Goal: Task Accomplishment & Management: Manage account settings

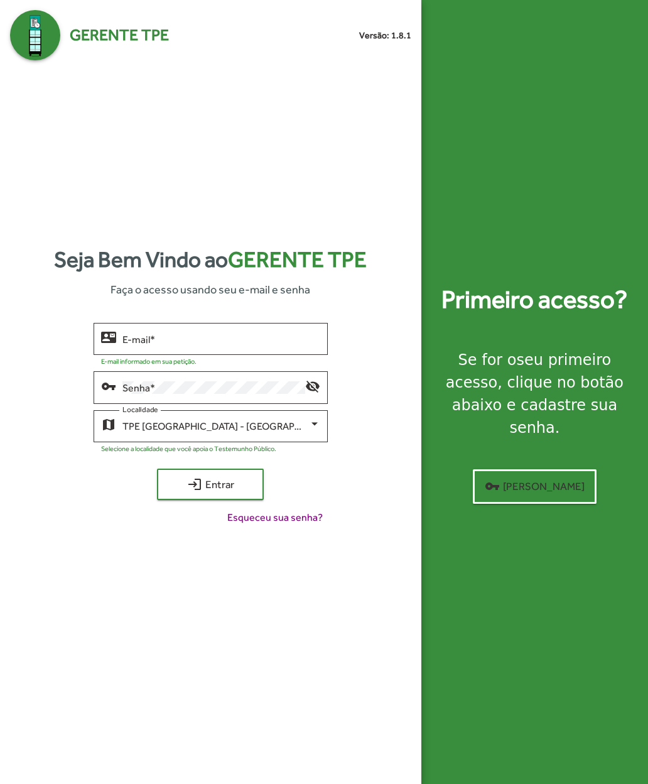
click at [203, 345] on input "E-mail *" at bounding box center [221, 338] width 198 height 11
type input "**********"
click at [184, 495] on span "login Entrar" at bounding box center [210, 484] width 84 height 23
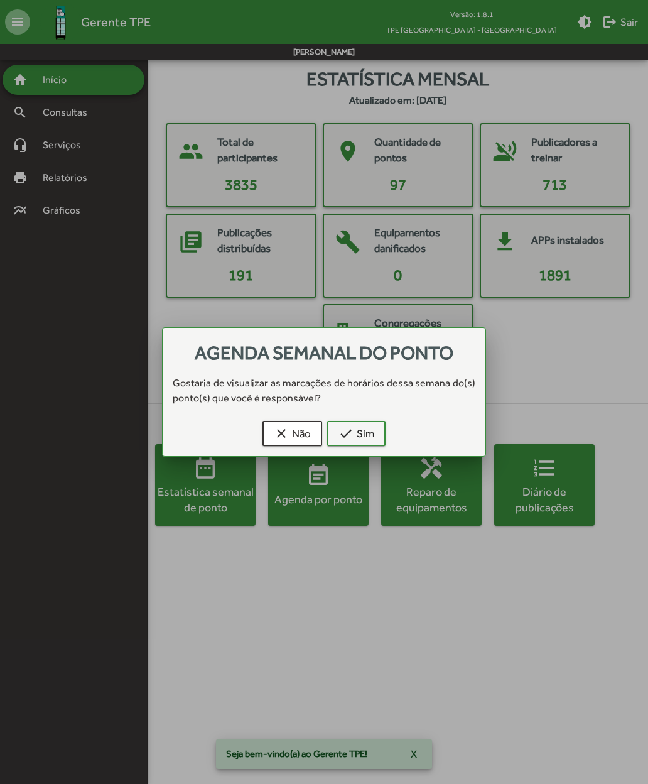
click at [282, 430] on mat-icon "clear" at bounding box center [281, 433] width 15 height 15
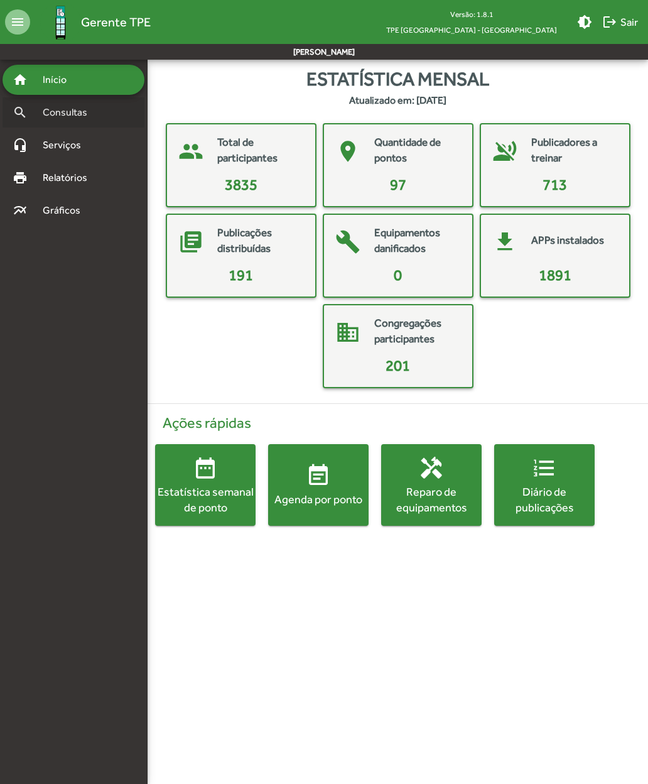
click at [36, 118] on span "Consultas" at bounding box center [69, 112] width 68 height 15
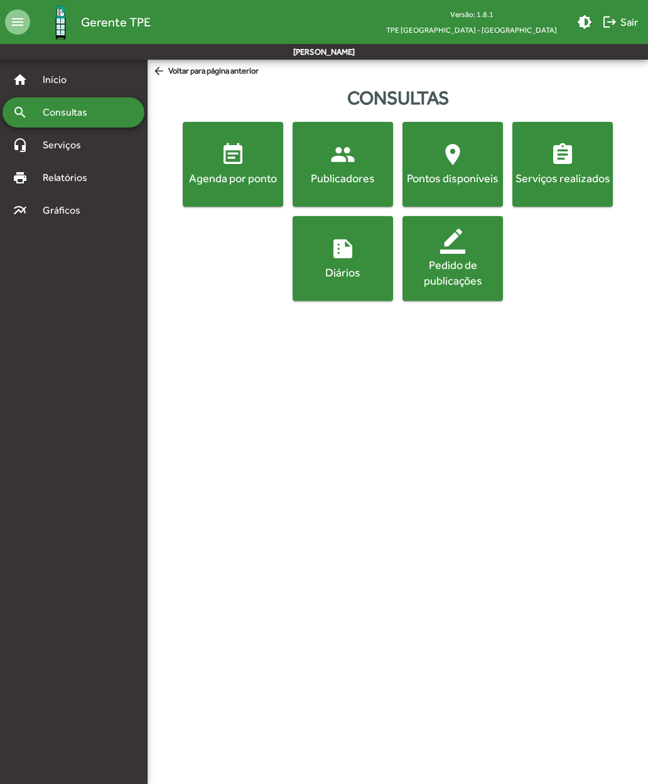
click at [330, 180] on div "Publicadores" at bounding box center [342, 178] width 95 height 16
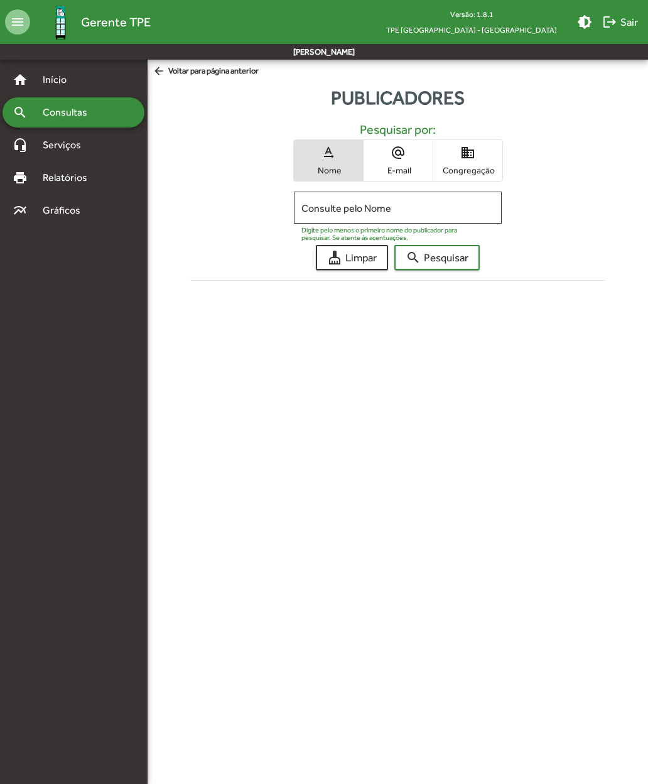
click at [457, 163] on span "domain Congregação" at bounding box center [467, 160] width 69 height 41
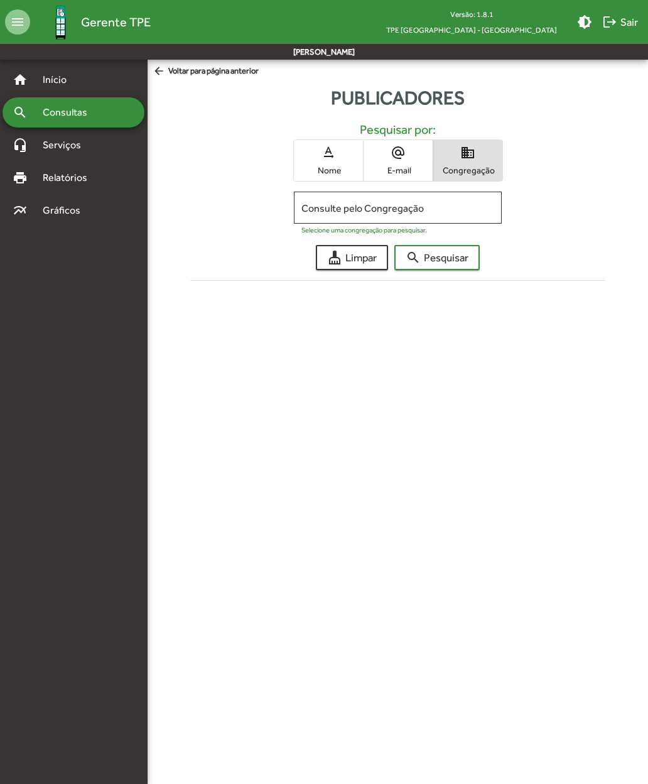
click at [315, 213] on input "Consulte pelo Congregação" at bounding box center [397, 207] width 192 height 11
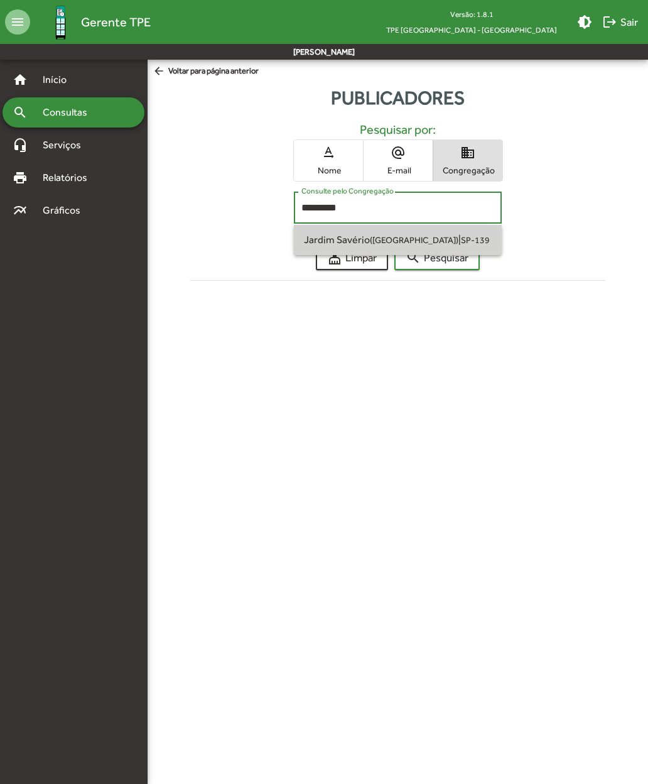
click at [349, 246] on span "Jardim Savério ([GEOGRAPHIC_DATA]) | SP-139" at bounding box center [397, 240] width 187 height 30
type input "**********"
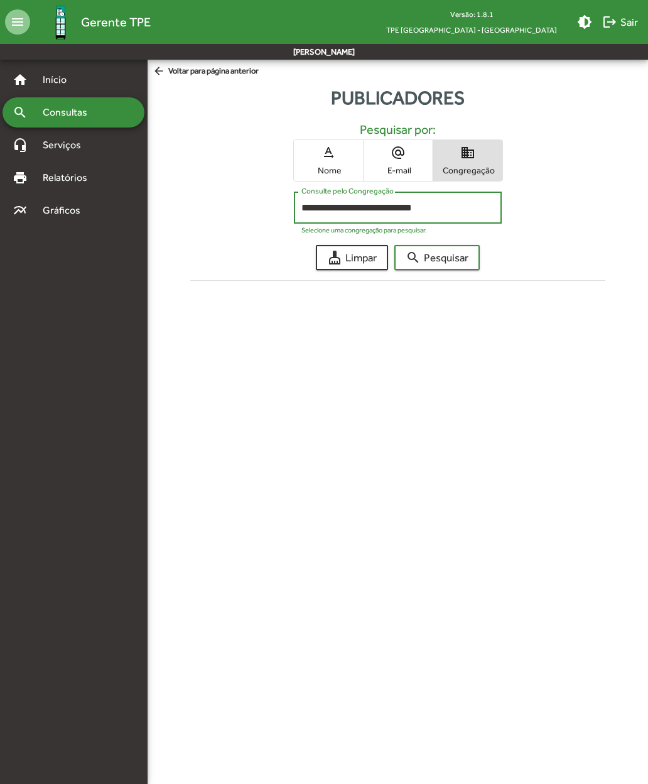
click at [440, 252] on span "search Pesquisar" at bounding box center [437, 257] width 63 height 23
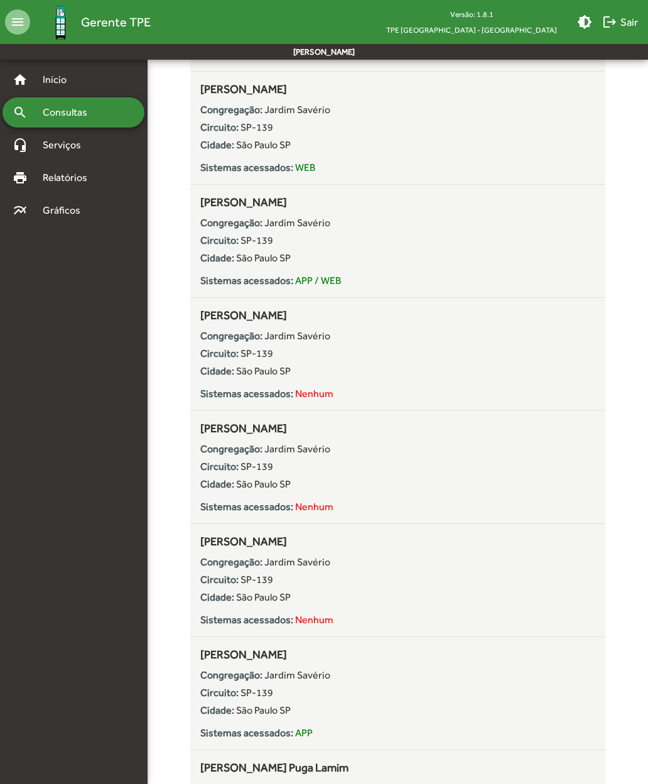
scroll to position [895, 0]
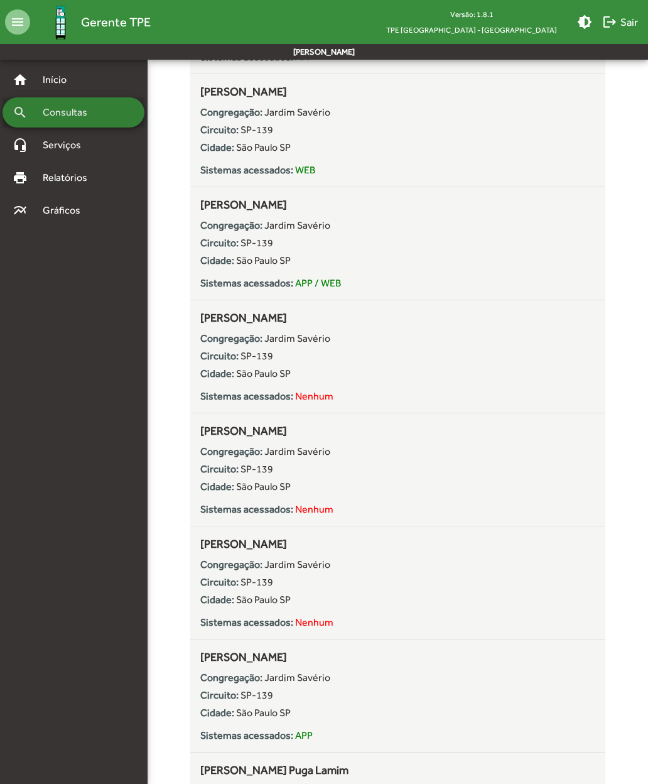
click at [46, 115] on span "Consultas" at bounding box center [69, 112] width 68 height 15
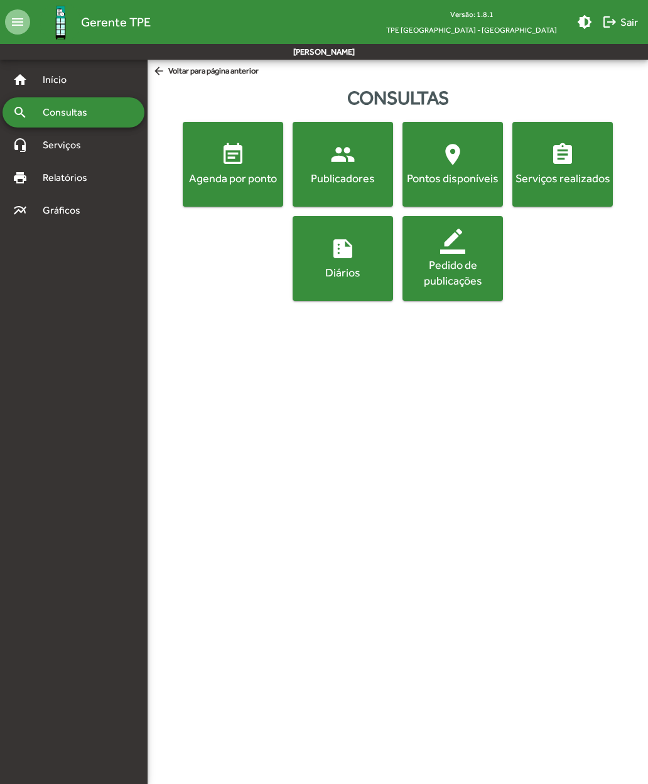
click at [219, 165] on span "event_note Agenda por ponto" at bounding box center [232, 164] width 95 height 44
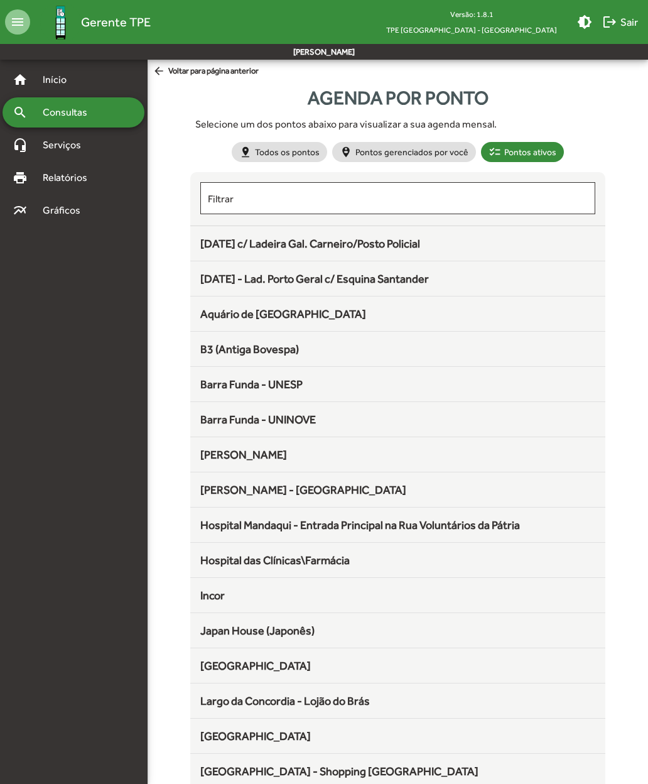
click at [227, 243] on span "[DATE] c/ Ladeira Gal. Carneiro/Posto Policial" at bounding box center [310, 243] width 220 height 13
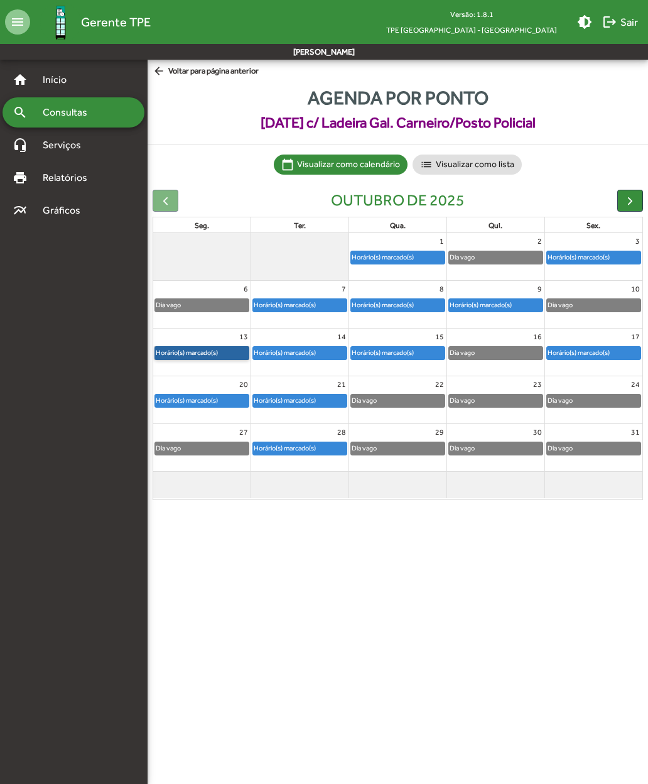
click at [187, 354] on link "Horário(s) marcado(s)" at bounding box center [201, 353] width 95 height 14
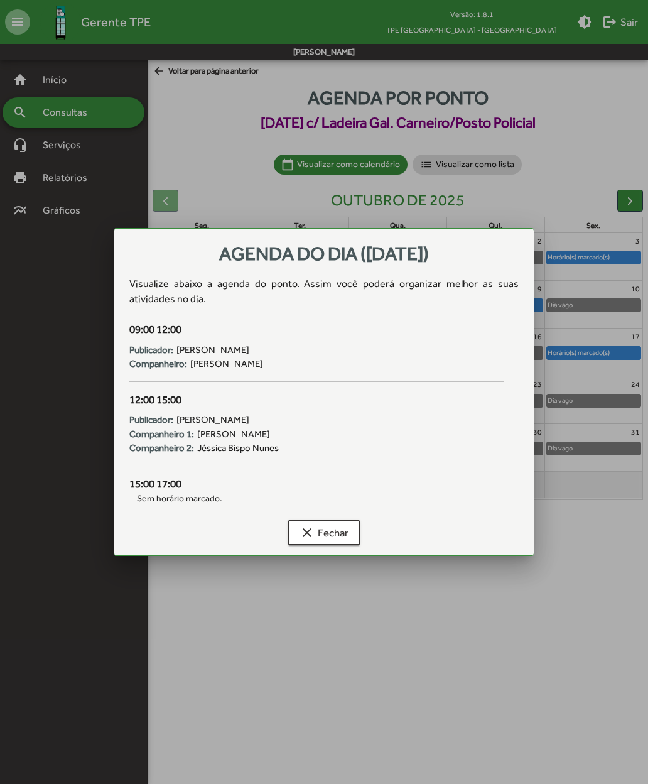
click at [308, 536] on mat-icon "clear" at bounding box center [307, 532] width 15 height 15
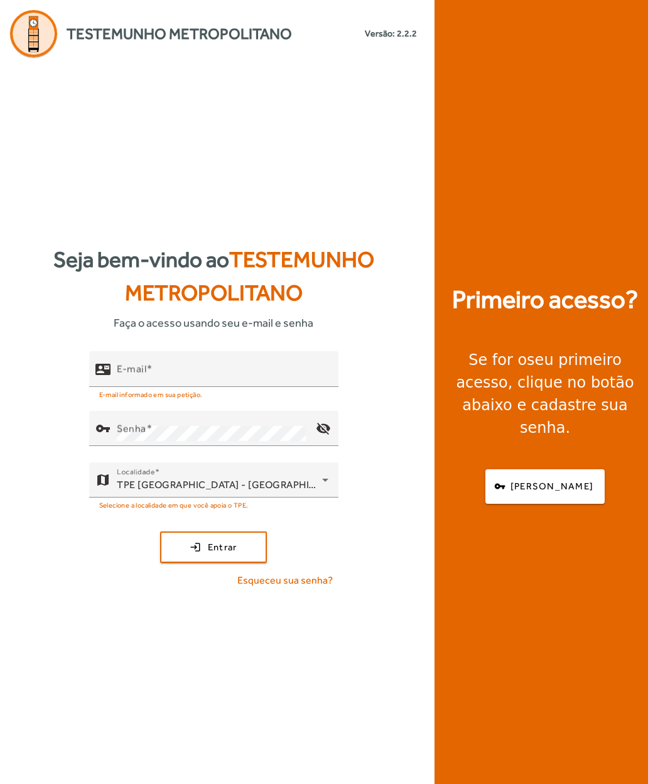
click at [132, 375] on mat-label "E-mail" at bounding box center [132, 369] width 30 height 12
click at [132, 382] on input "E-mail" at bounding box center [223, 374] width 212 height 15
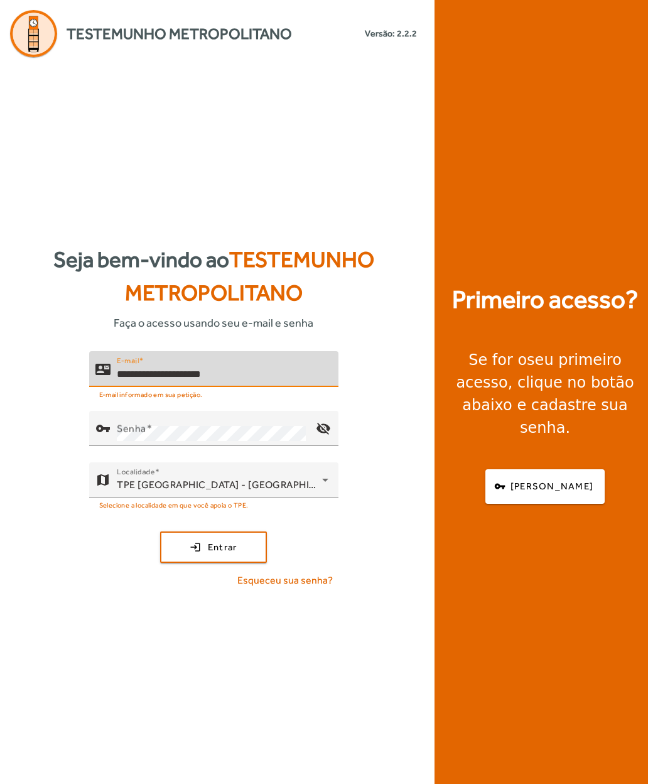
type input "**********"
click at [124, 435] on mat-label "Senha" at bounding box center [132, 429] width 30 height 12
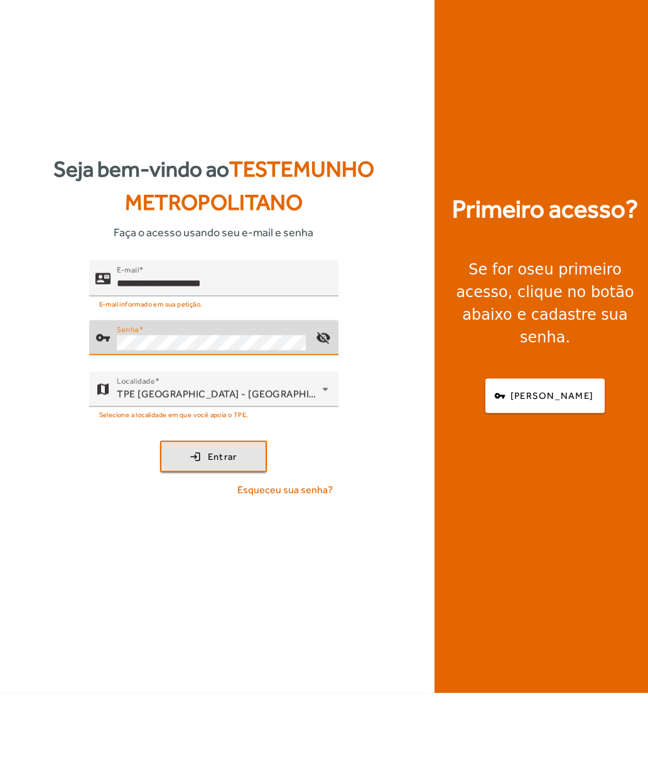
click at [187, 532] on span "submit" at bounding box center [213, 547] width 104 height 30
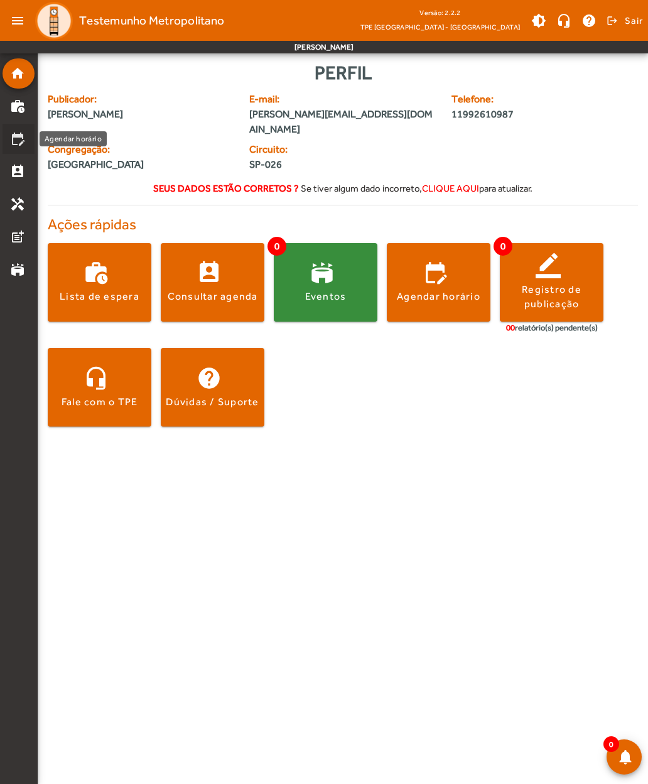
click at [13, 137] on mat-icon "edit_calendar" at bounding box center [17, 138] width 15 height 15
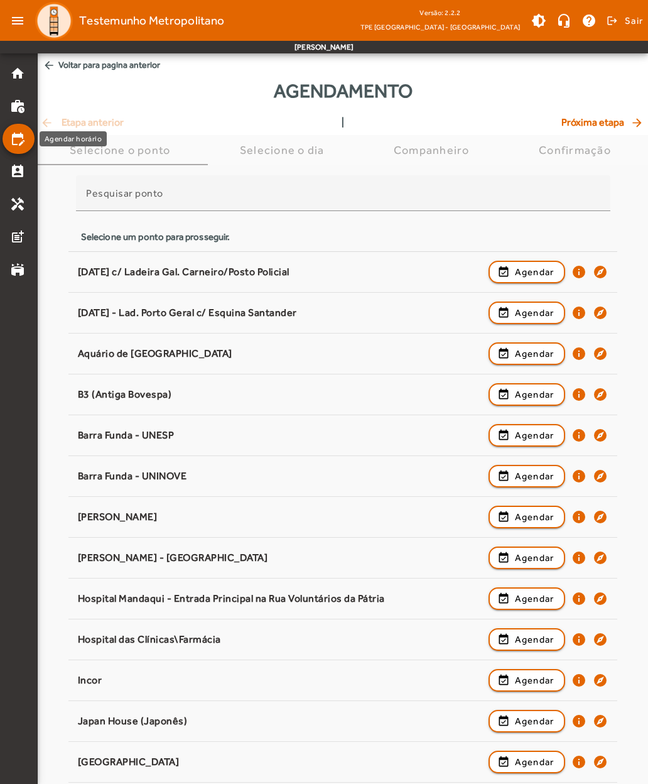
click at [19, 175] on mat-icon "perm_contact_calendar" at bounding box center [17, 171] width 15 height 15
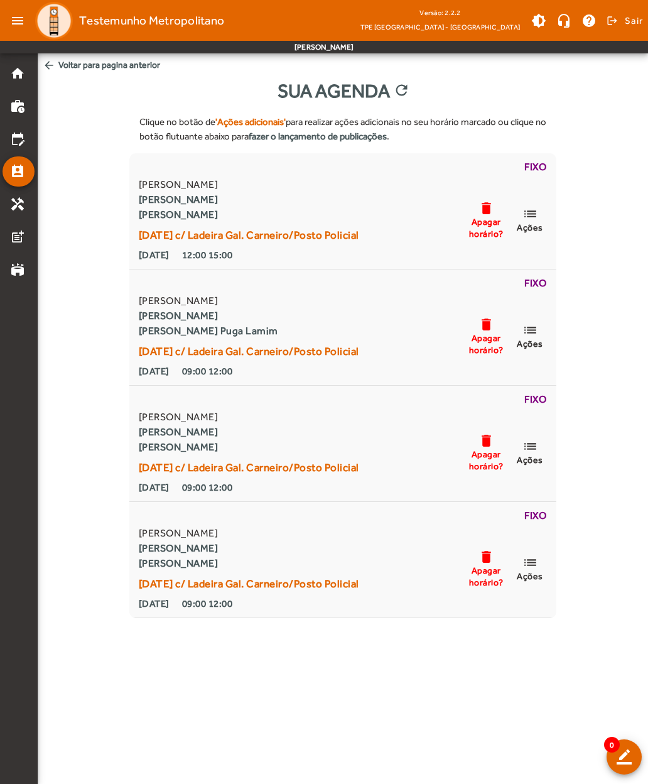
click at [166, 215] on strong "[PERSON_NAME]" at bounding box center [249, 214] width 220 height 15
click at [533, 225] on span "Ações" at bounding box center [530, 227] width 26 height 11
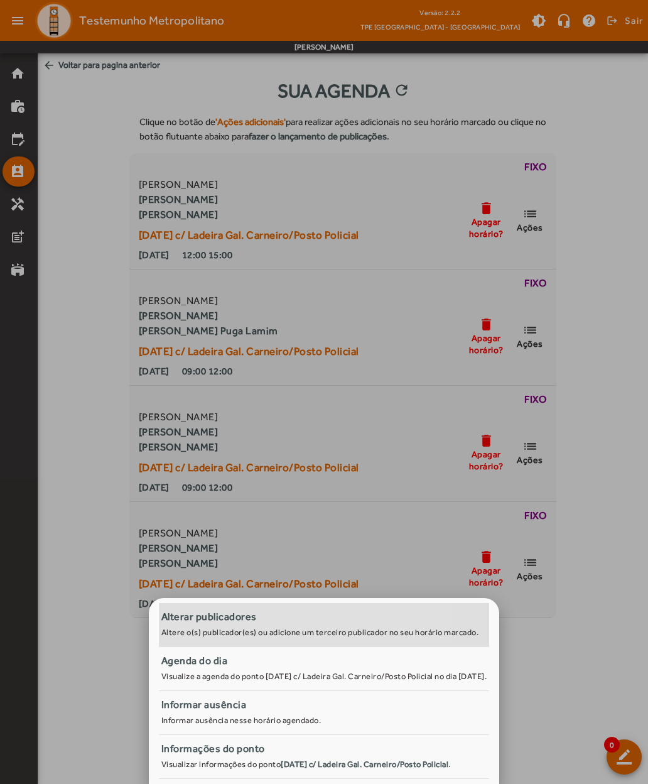
click at [161, 627] on small "Altere o(s) publicador(es) ou adicione um terceiro publicador no seu horário ma…" at bounding box center [320, 631] width 318 height 9
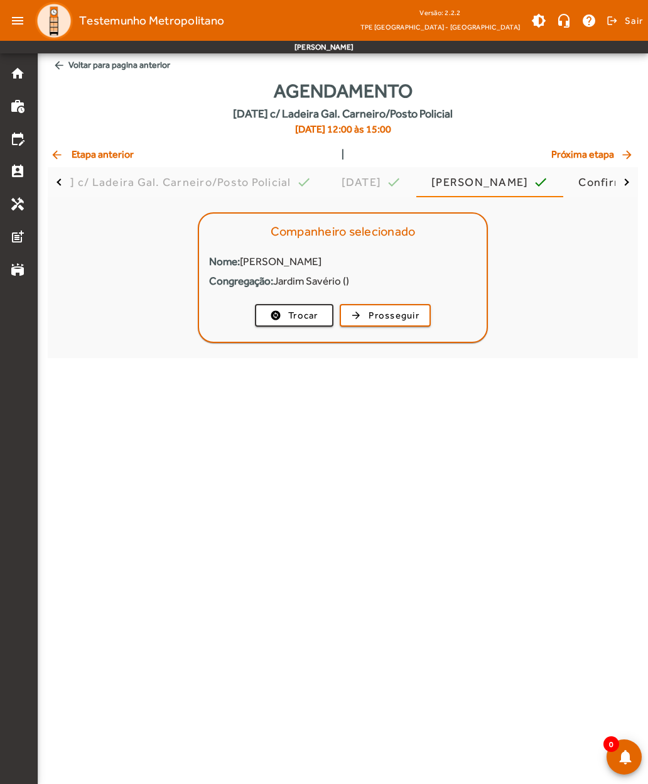
click at [382, 313] on span "Prosseguir" at bounding box center [394, 315] width 51 height 14
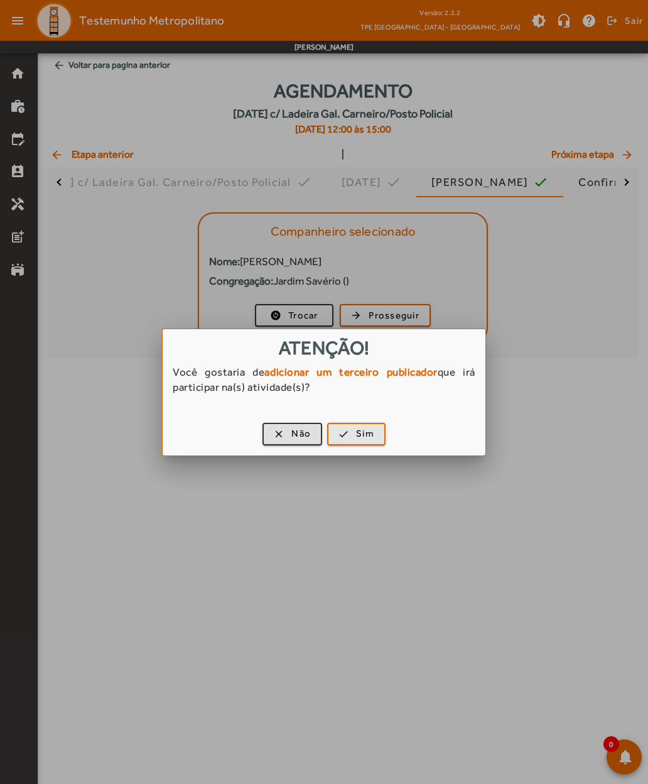
click at [362, 436] on span "Sim" at bounding box center [365, 433] width 18 height 14
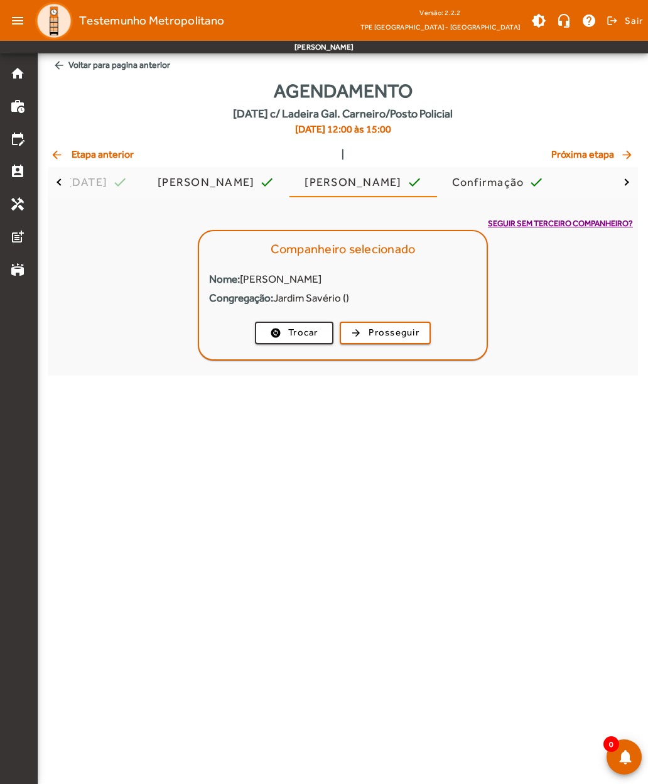
click at [299, 335] on span "Trocar" at bounding box center [303, 332] width 30 height 14
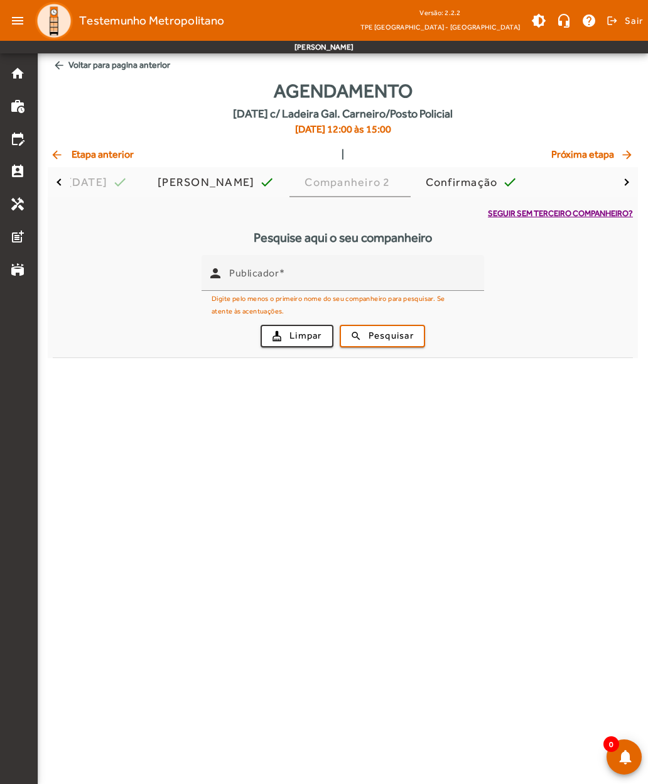
click at [319, 283] on input "Publicador" at bounding box center [351, 278] width 245 height 15
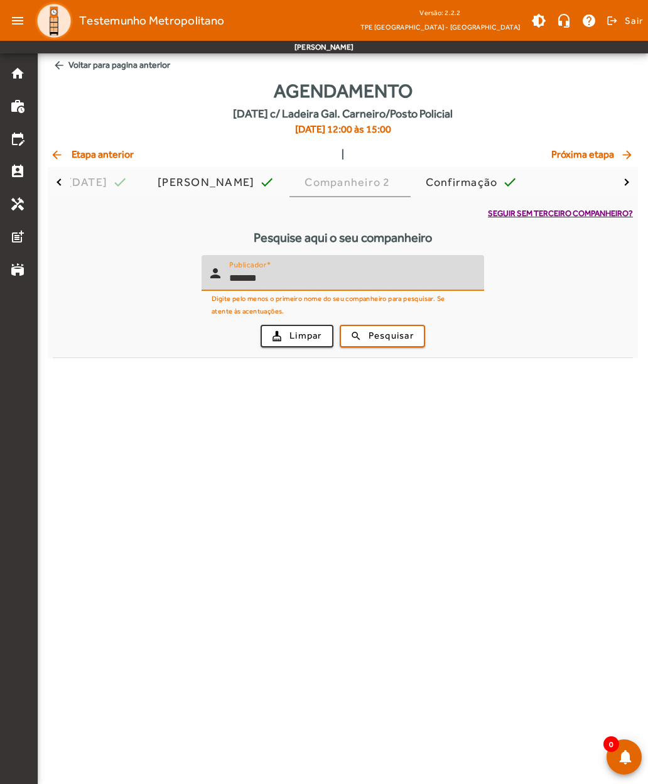
click at [379, 336] on span "Pesquisar" at bounding box center [391, 335] width 45 height 14
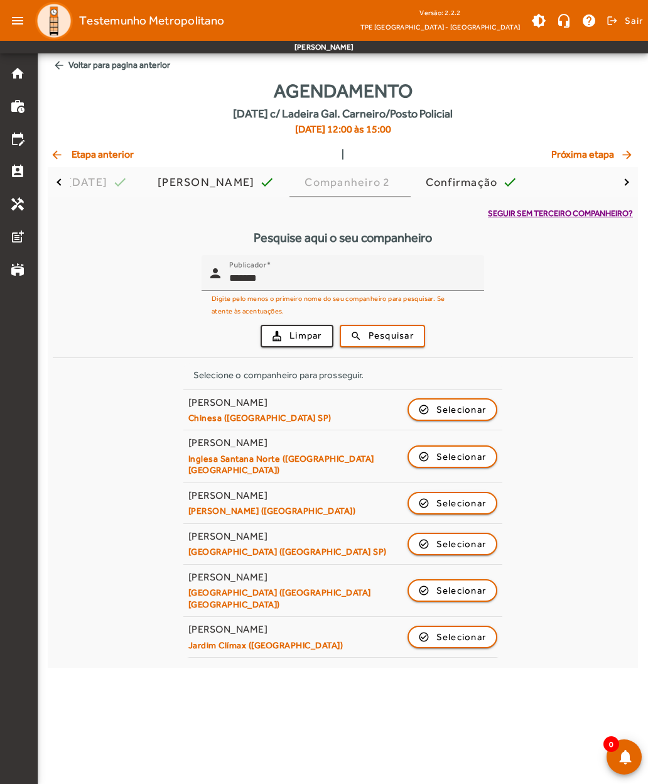
click at [286, 279] on input "*******" at bounding box center [351, 278] width 245 height 15
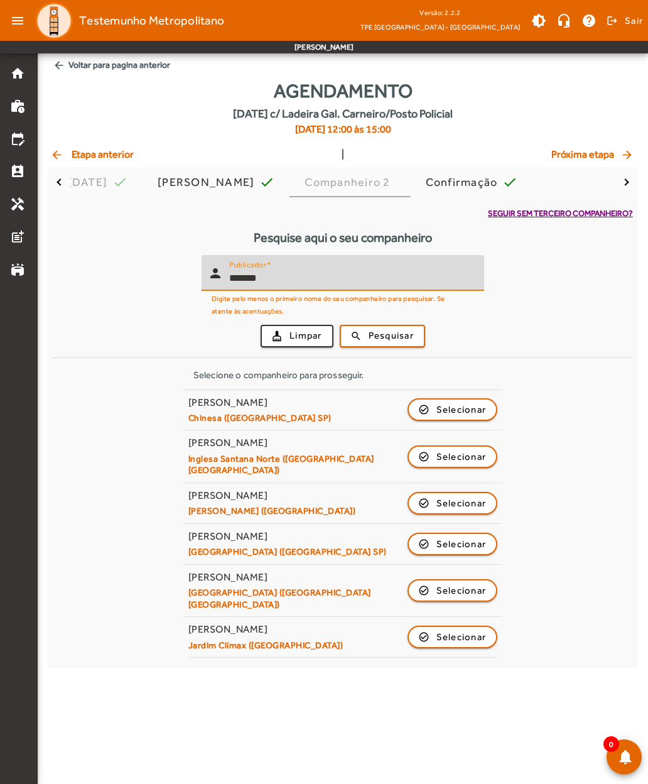
type input "*******"
click at [386, 332] on span "Pesquisar" at bounding box center [391, 335] width 45 height 14
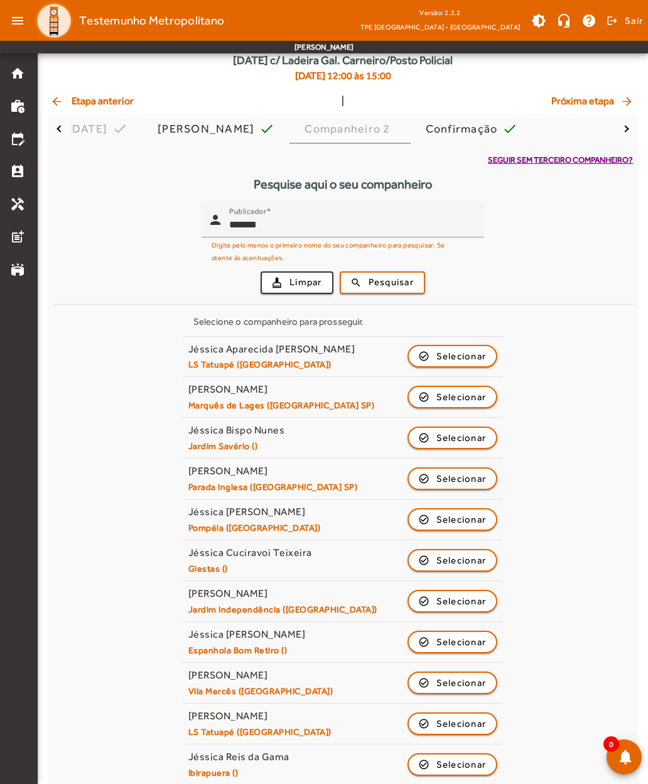
scroll to position [53, 0]
click at [428, 436] on span "button" at bounding box center [453, 438] width 88 height 30
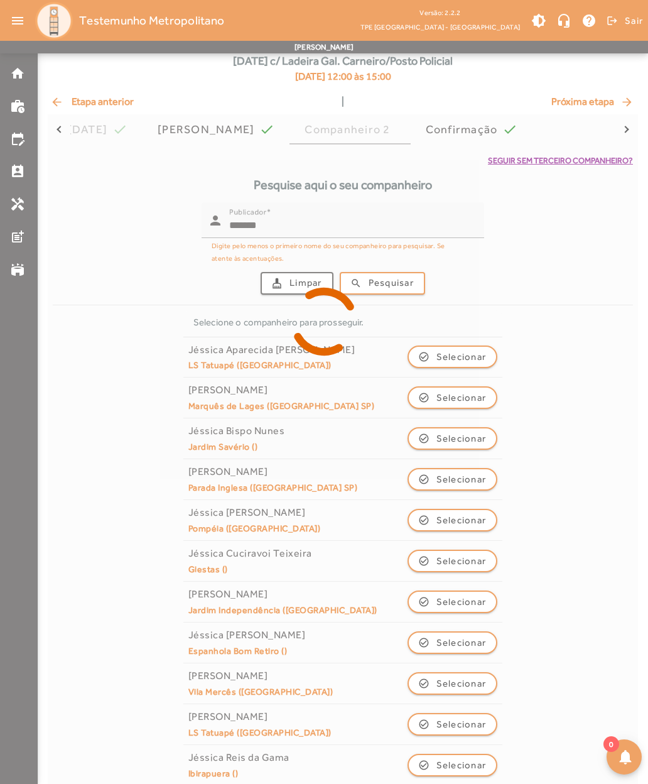
scroll to position [0, 0]
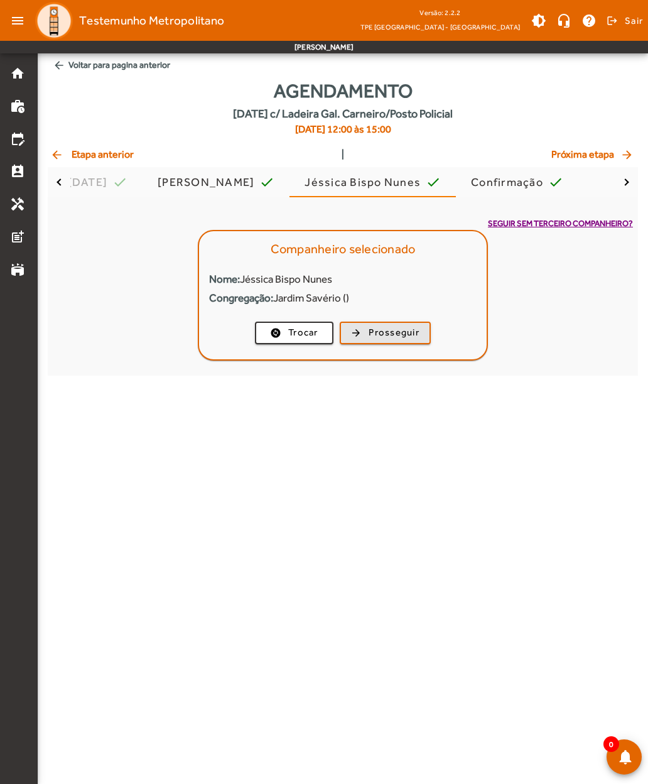
click at [369, 328] on span "Prosseguir" at bounding box center [394, 332] width 51 height 14
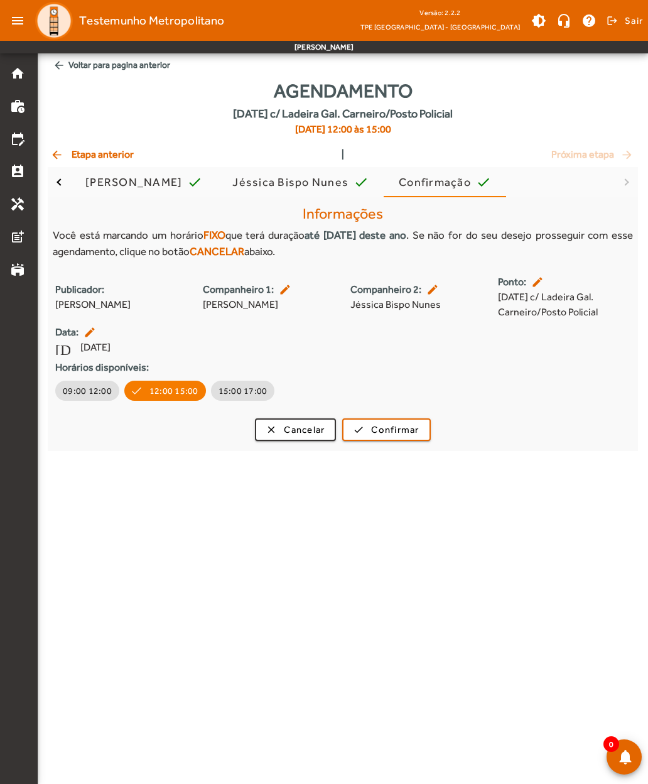
click at [383, 424] on span "Confirmar" at bounding box center [395, 430] width 48 height 14
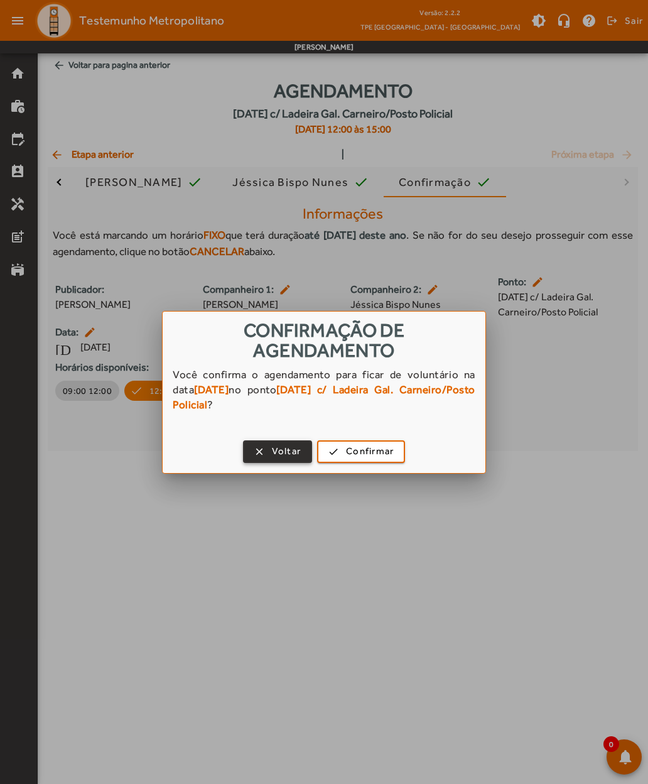
click at [356, 448] on span "Confirmar" at bounding box center [370, 451] width 48 height 14
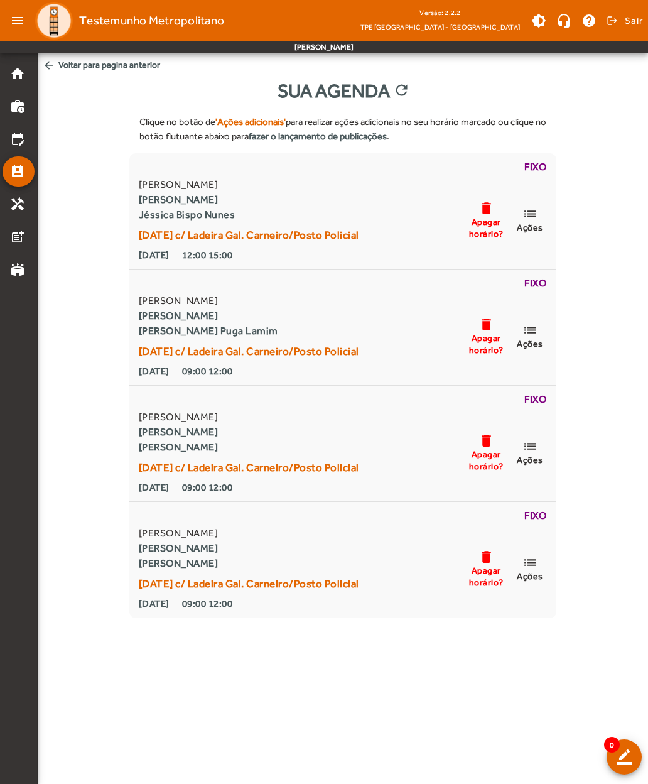
click at [627, 24] on span "Sair" at bounding box center [634, 21] width 18 height 20
